Goal: Task Accomplishment & Management: Use online tool/utility

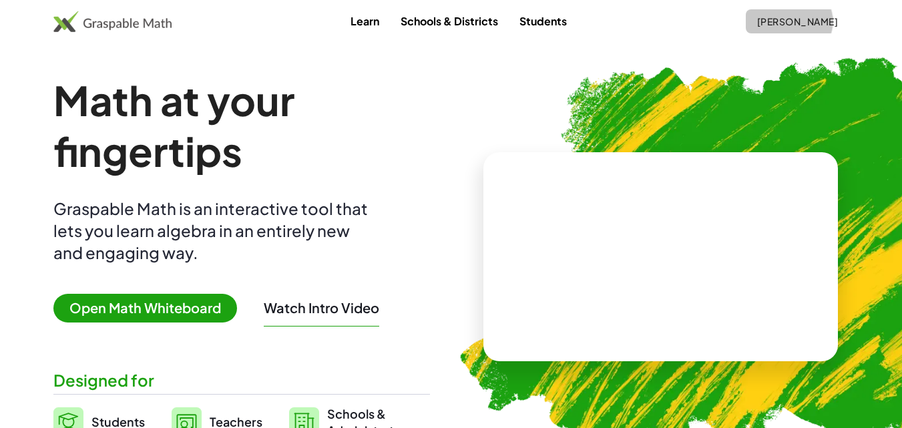
click at [815, 26] on span "[PERSON_NAME]" at bounding box center [797, 21] width 81 height 12
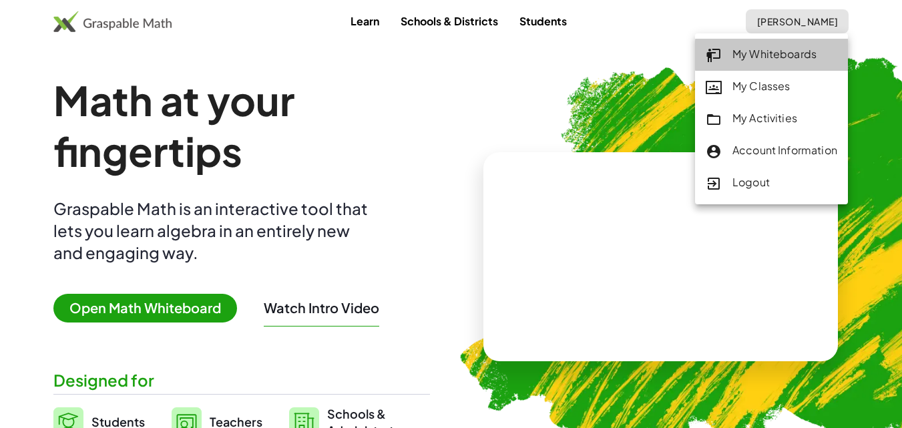
click at [779, 55] on div "My Whiteboards" at bounding box center [772, 54] width 132 height 17
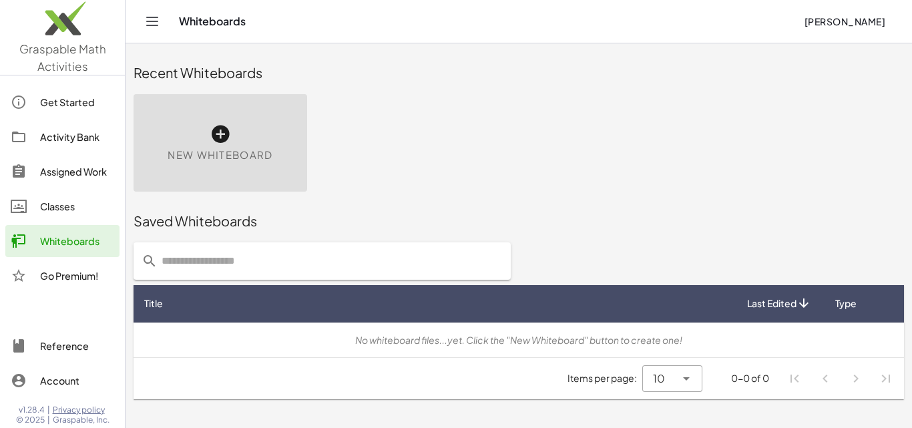
click at [269, 142] on div "New Whiteboard" at bounding box center [221, 143] width 174 height 98
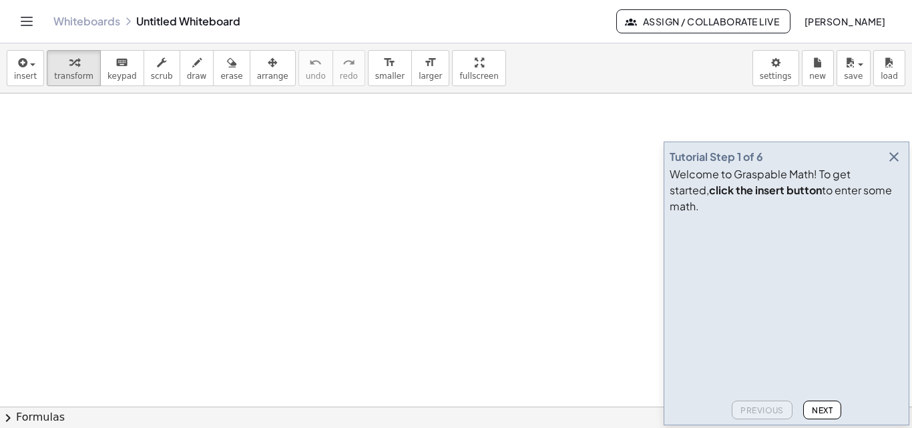
click at [892, 165] on icon "button" at bounding box center [894, 157] width 16 height 16
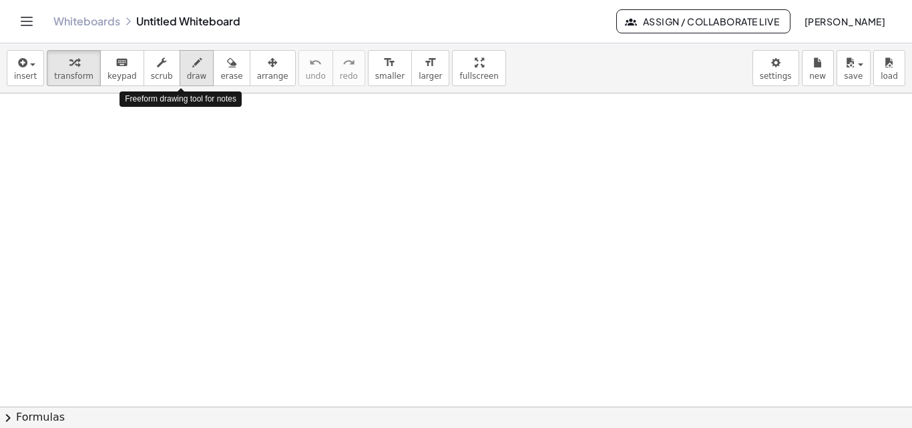
click at [192, 65] on icon "button" at bounding box center [196, 63] width 9 height 16
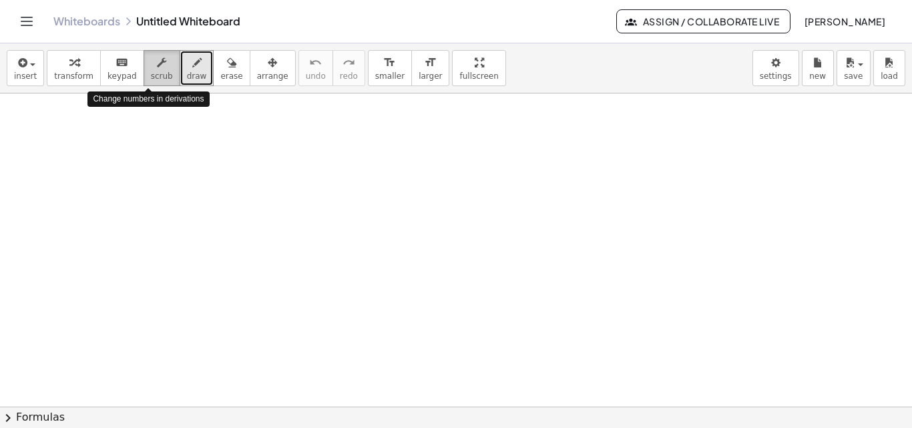
click at [151, 69] on div "button" at bounding box center [162, 62] width 22 height 16
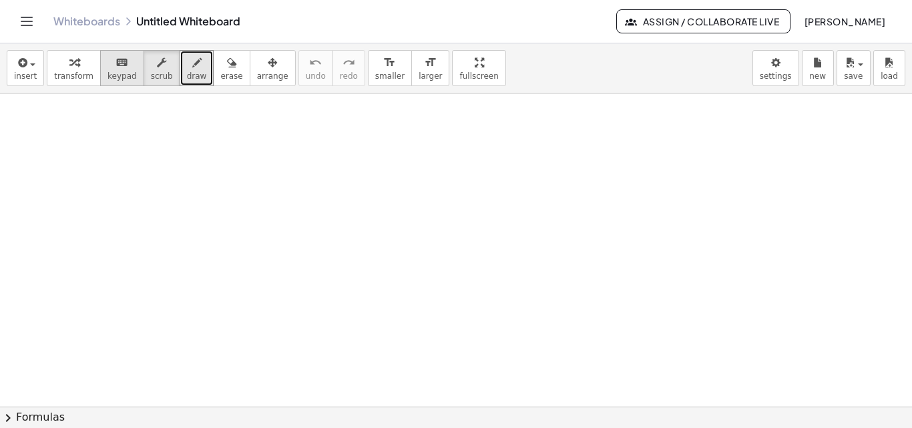
click at [116, 69] on icon "keyboard" at bounding box center [122, 63] width 13 height 16
click at [57, 72] on span "transform" at bounding box center [73, 75] width 39 height 9
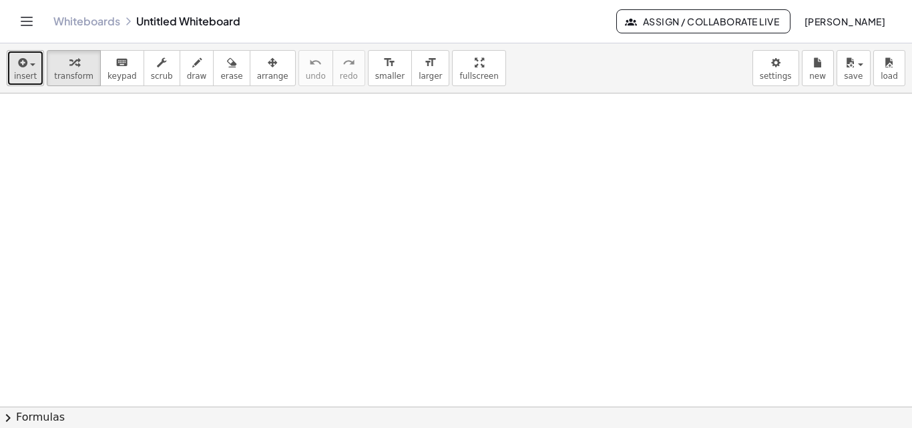
click at [37, 71] on button "insert" at bounding box center [25, 68] width 37 height 36
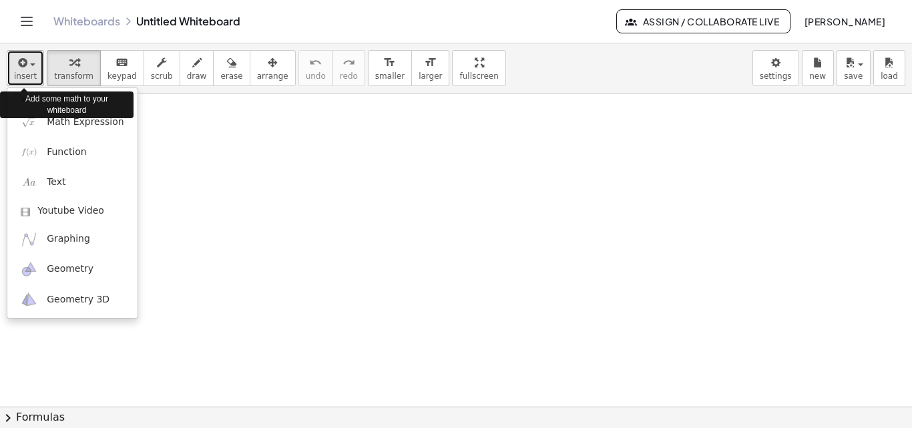
click at [37, 71] on button "insert" at bounding box center [25, 68] width 37 height 36
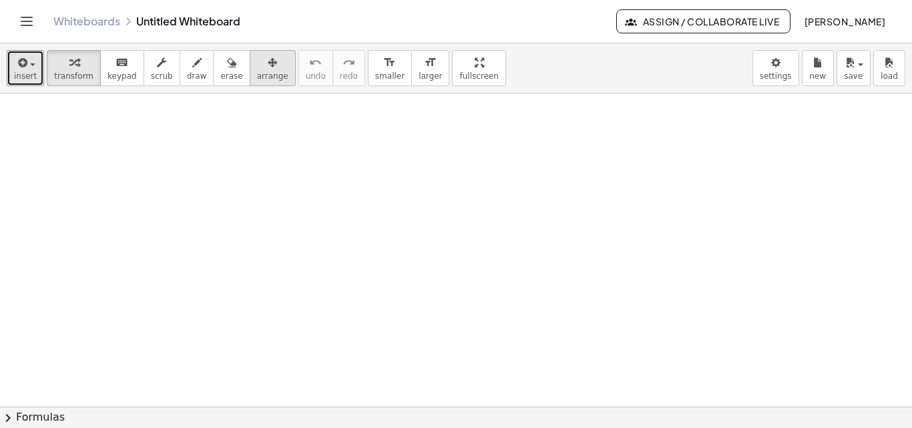
click at [257, 67] on div "button" at bounding box center [272, 62] width 31 height 16
click at [443, 86] on div "insert select one: Math Expression Function Text Youtube Video Graphing Geometr…" at bounding box center [456, 68] width 912 height 50
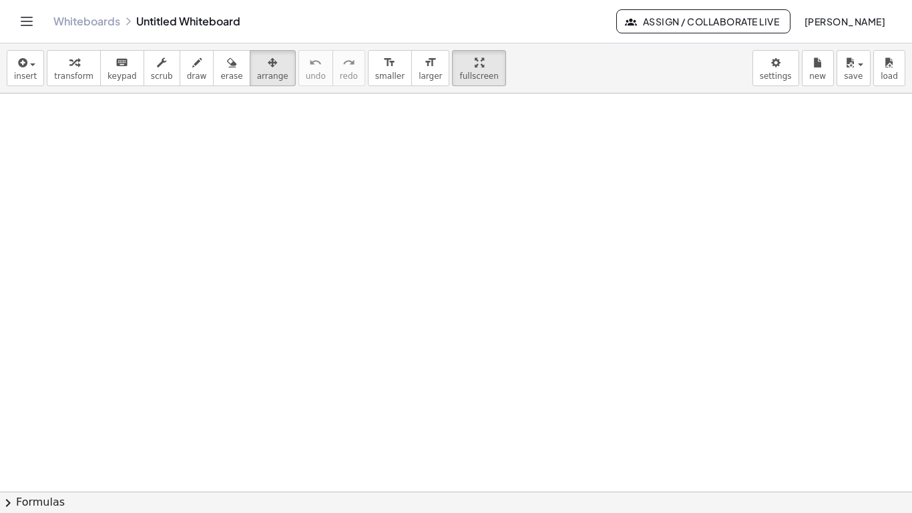
drag, startPoint x: 436, startPoint y: 72, endPoint x: 436, endPoint y: 130, distance: 58.1
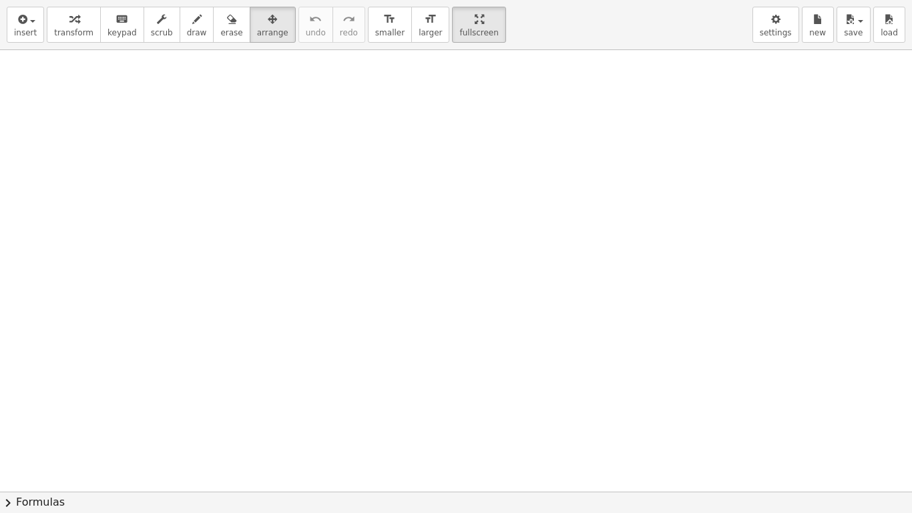
click at [436, 130] on div "insert select one: Math Expression Function Text Youtube Video Graphing Geometr…" at bounding box center [456, 256] width 912 height 513
drag, startPoint x: 442, startPoint y: 21, endPoint x: 442, endPoint y: -37, distance: 58.1
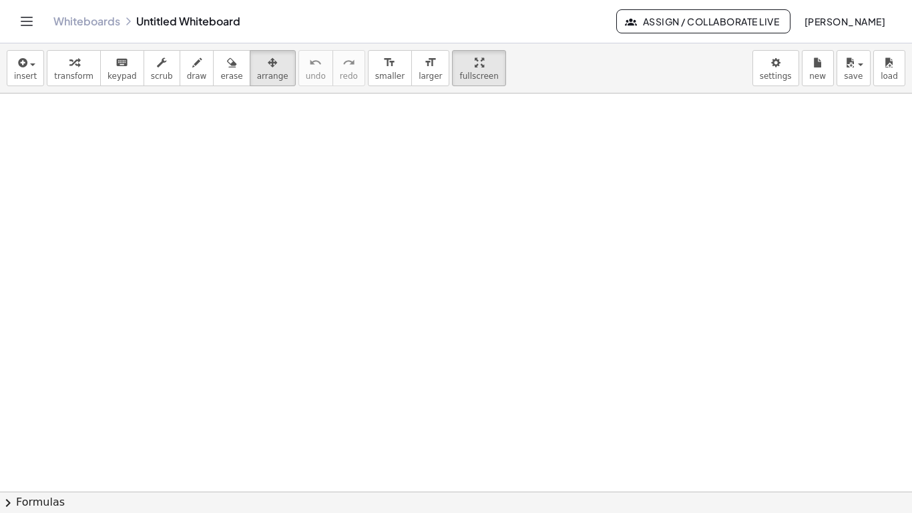
click at [442, 0] on html "Graspable Math Activities Get Started Activity Bank Assigned Work Classes White…" at bounding box center [456, 256] width 912 height 513
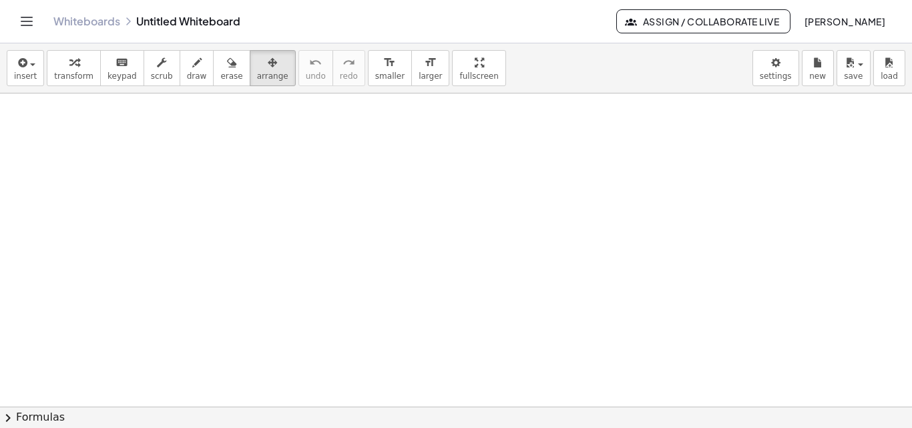
click at [22, 15] on icon "Toggle navigation" at bounding box center [27, 21] width 16 height 16
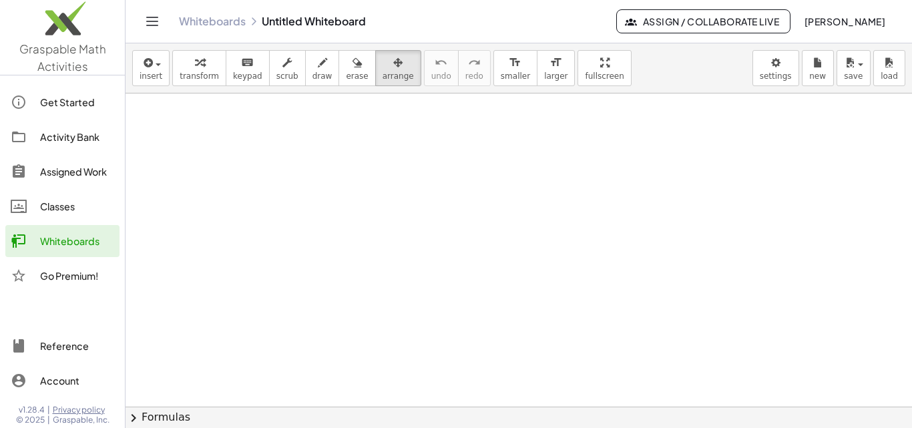
click at [87, 272] on div "Go Premium!" at bounding box center [77, 276] width 74 height 16
